Goal: Task Accomplishment & Management: Manage account settings

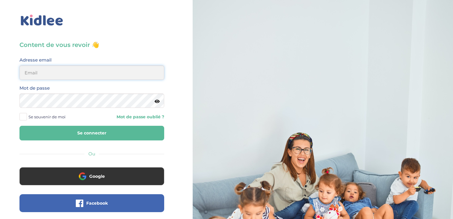
type input "rrennuit@gmail.com"
click at [25, 116] on span at bounding box center [22, 116] width 7 height 7
click at [0, 0] on input "Se souvenir de moi" at bounding box center [0, 0] width 0 height 0
click at [44, 134] on button "Se connecter" at bounding box center [91, 133] width 145 height 15
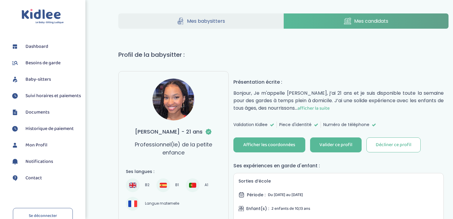
click at [40, 46] on span "Dashboard" at bounding box center [36, 46] width 23 height 7
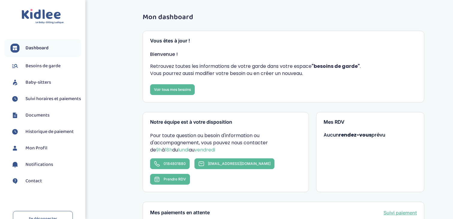
click at [43, 103] on span "Suivi horaires et paiements" at bounding box center [52, 99] width 55 height 7
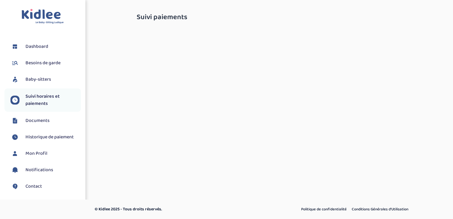
select select "octobre 2025"
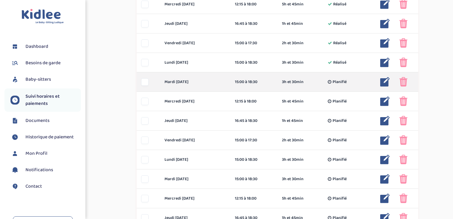
scroll to position [263, 0]
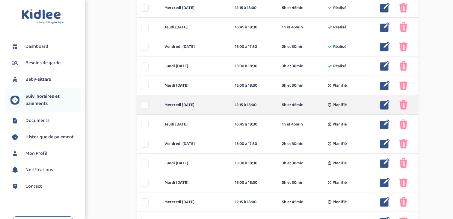
click at [384, 105] on img at bounding box center [385, 105] width 10 height 10
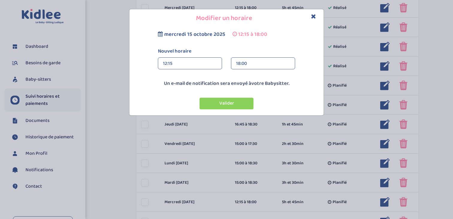
click at [254, 65] on div "18:00" at bounding box center [263, 64] width 54 height 12
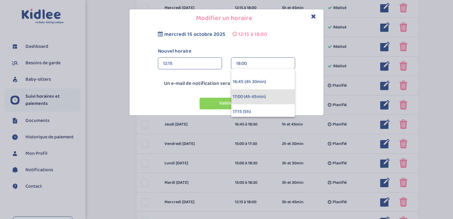
click at [250, 99] on div "17:00 (4h 45min)" at bounding box center [262, 97] width 63 height 15
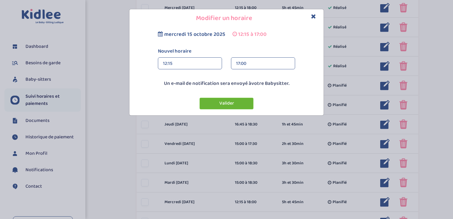
click at [243, 100] on button "Valider" at bounding box center [226, 104] width 54 height 12
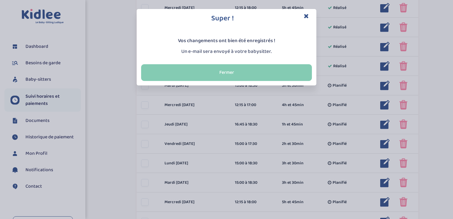
click at [263, 72] on button "Fermer" at bounding box center [226, 72] width 171 height 17
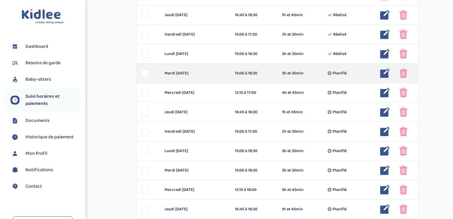
scroll to position [265, 0]
